Goal: Ask a question

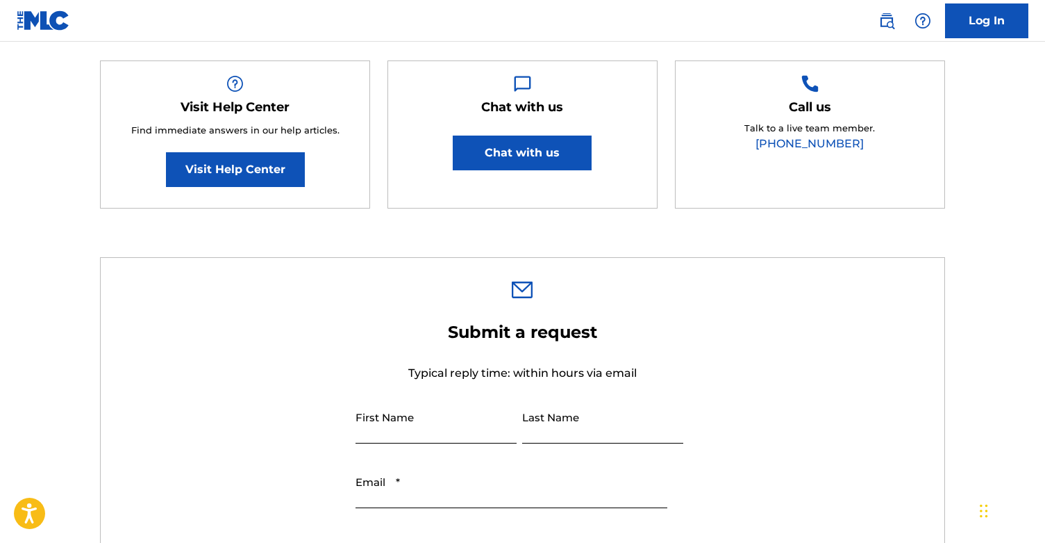
scroll to position [245, 0]
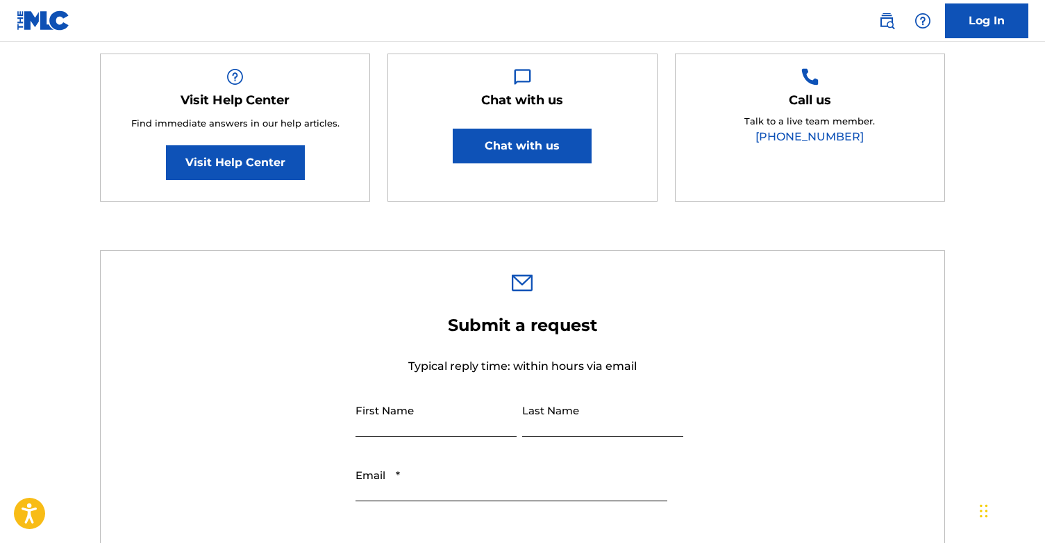
click at [251, 151] on link "Visit Help Center" at bounding box center [235, 162] width 139 height 35
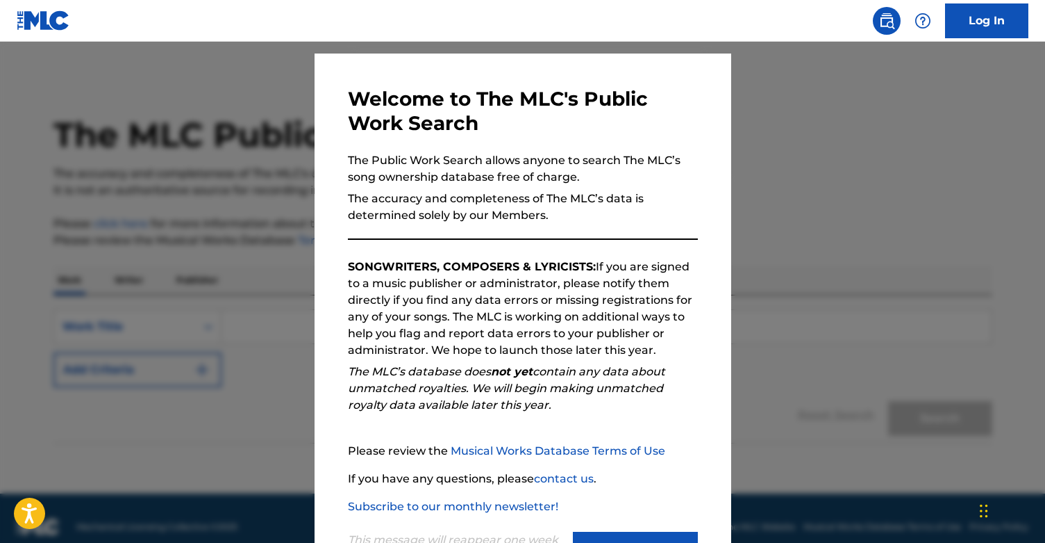
scroll to position [93, 0]
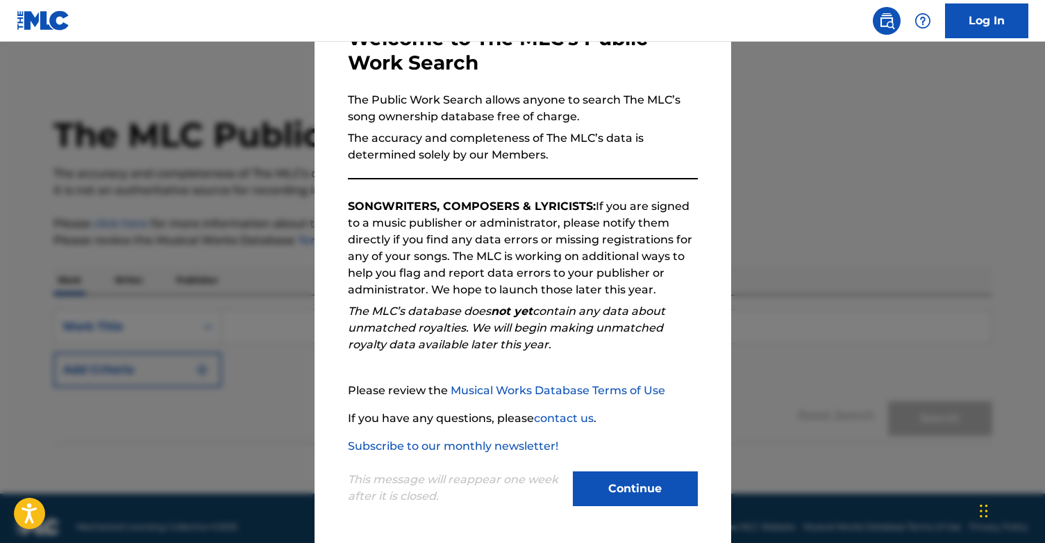
click at [656, 471] on button "Continue" at bounding box center [635, 488] width 125 height 35
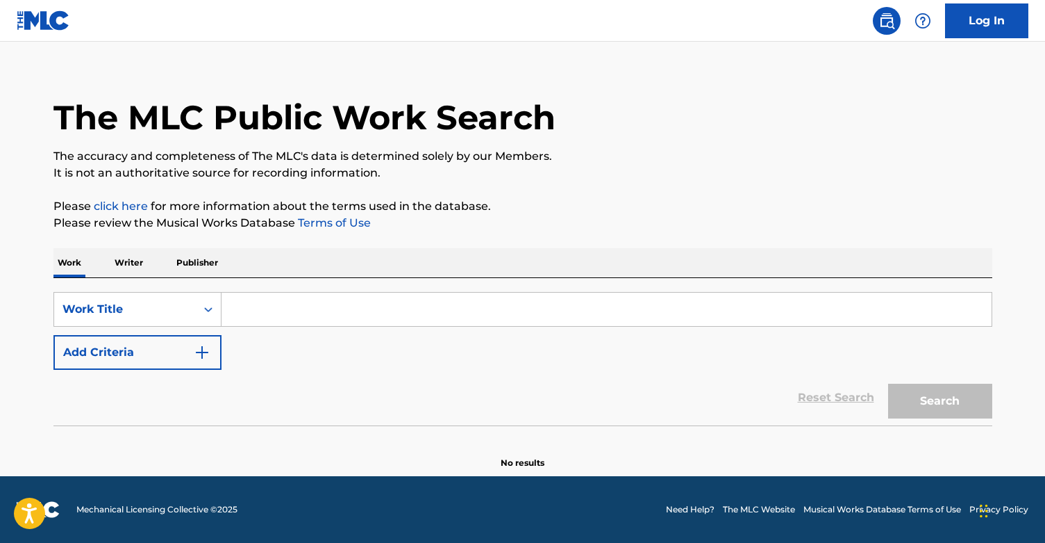
scroll to position [560, 0]
